Goal: Information Seeking & Learning: Learn about a topic

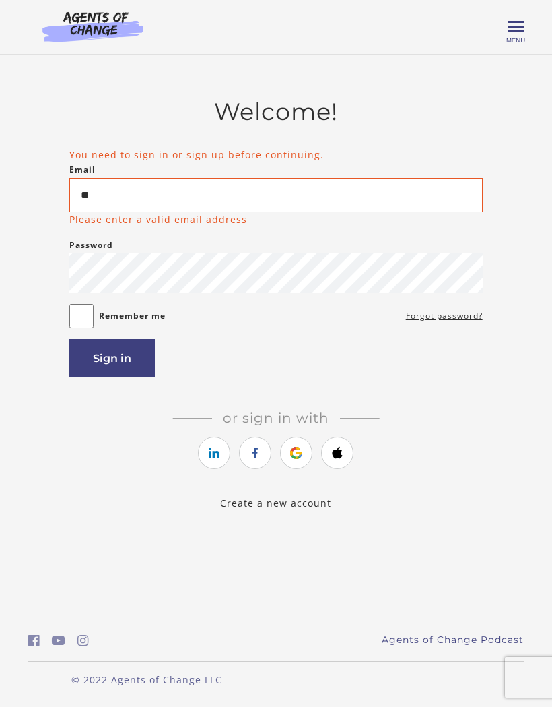
type input "**"
click at [301, 454] on icon "https://courses.thinkific.com/users/auth/google?ss%5Breferral%5D=&ss%5Buser_ret…" at bounding box center [296, 453] width 17 height 16
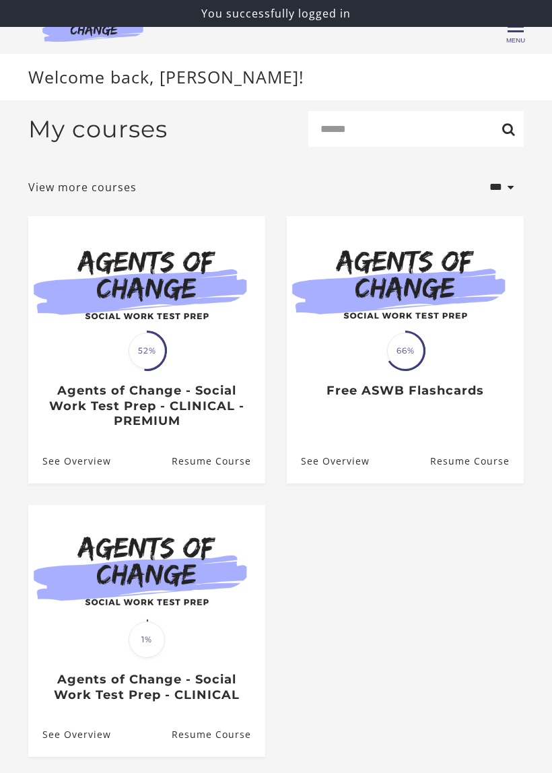
click at [172, 376] on div "Translation missing: en.liquid.partials.dashboard_course_card.progress_descript…" at bounding box center [146, 390] width 237 height 78
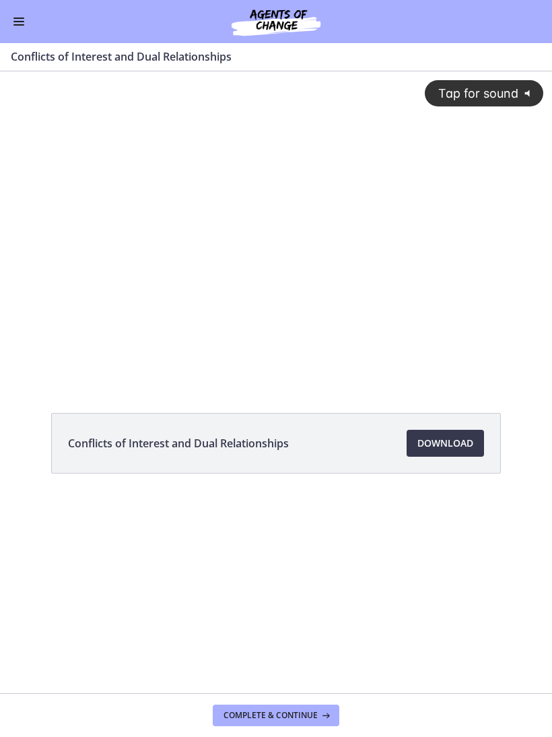
click at [493, 96] on span "Tap for sound" at bounding box center [473, 93] width 92 height 14
click at [302, 208] on div at bounding box center [276, 226] width 552 height 311
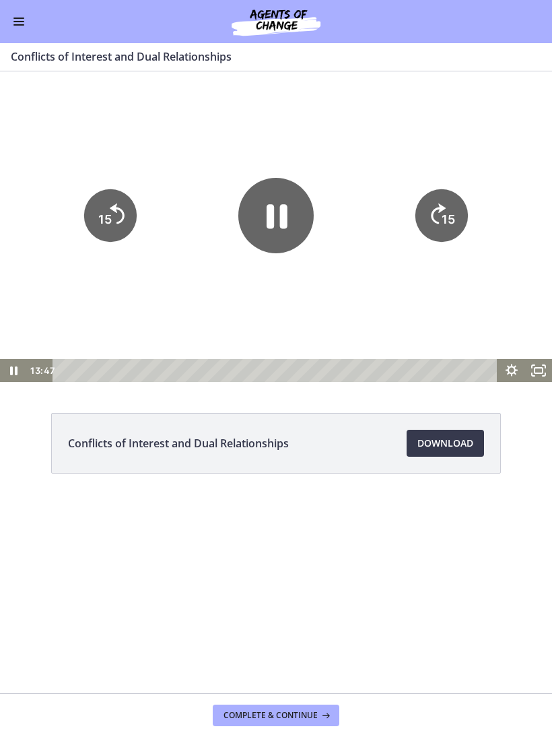
click at [292, 220] on icon "Pause" at bounding box center [276, 215] width 75 height 75
click at [516, 282] on div at bounding box center [276, 226] width 552 height 311
